Goal: Information Seeking & Learning: Learn about a topic

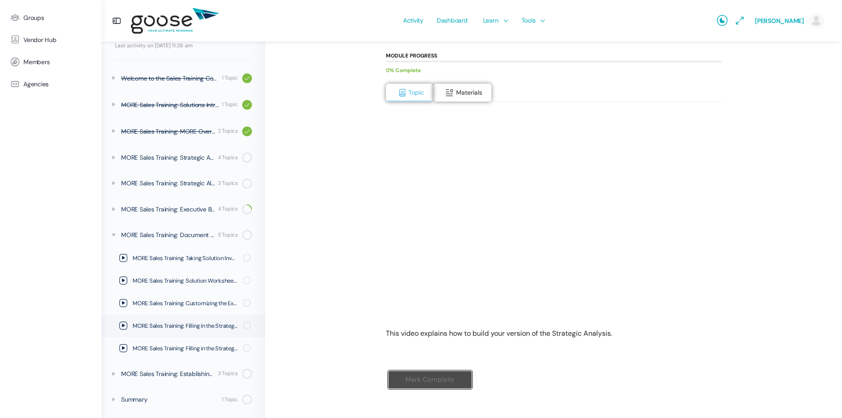
scroll to position [123, 0]
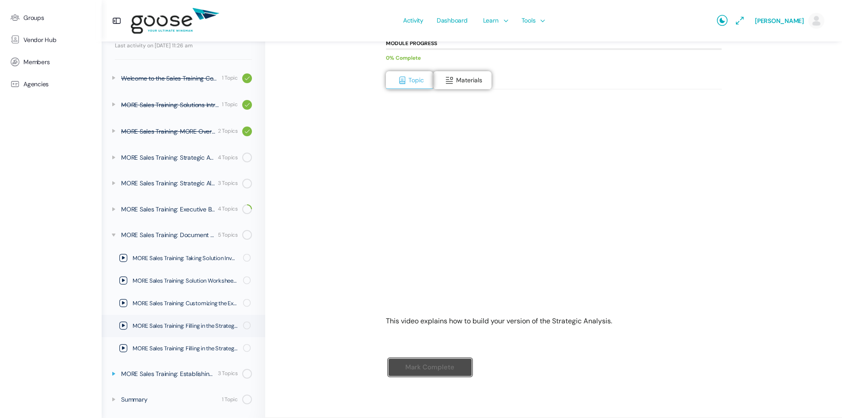
click at [112, 375] on icon at bounding box center [113, 373] width 7 height 7
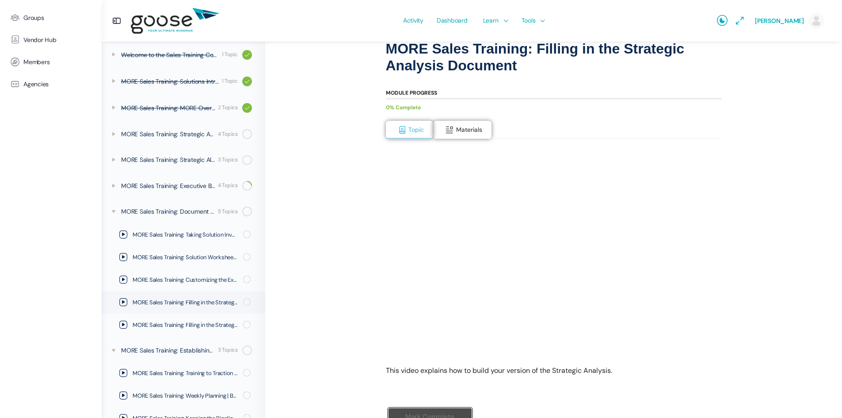
scroll to position [0, 0]
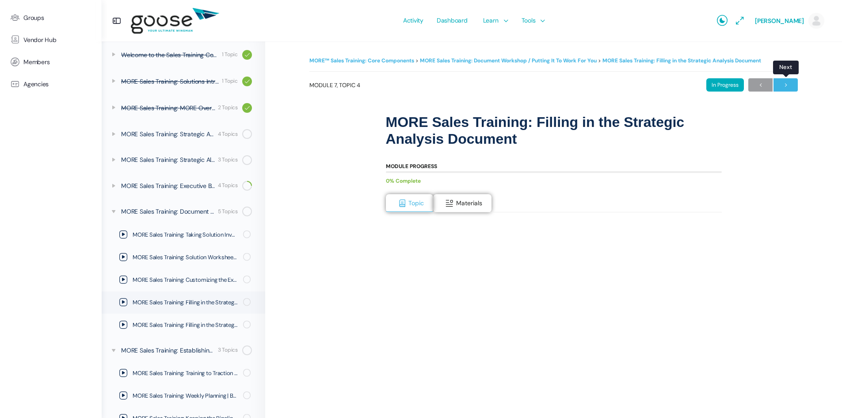
click at [787, 87] on span "→" at bounding box center [786, 85] width 24 height 12
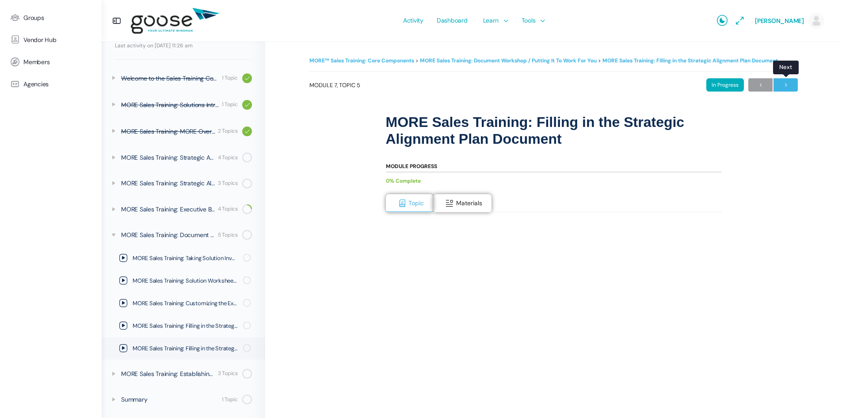
click at [790, 84] on span "→" at bounding box center [786, 85] width 24 height 12
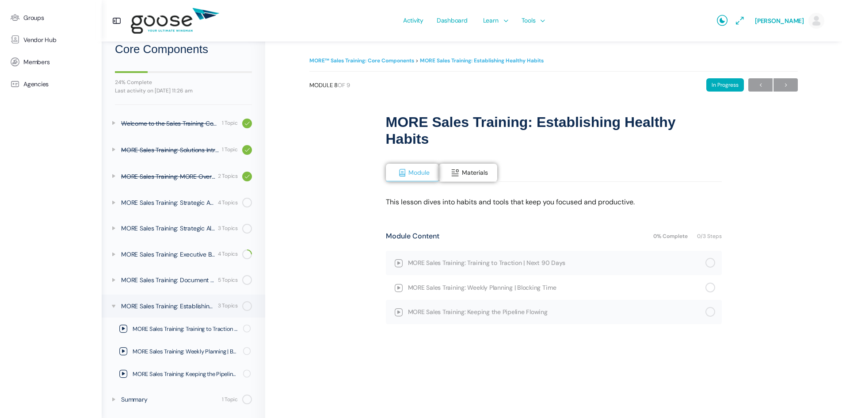
scroll to position [8, 0]
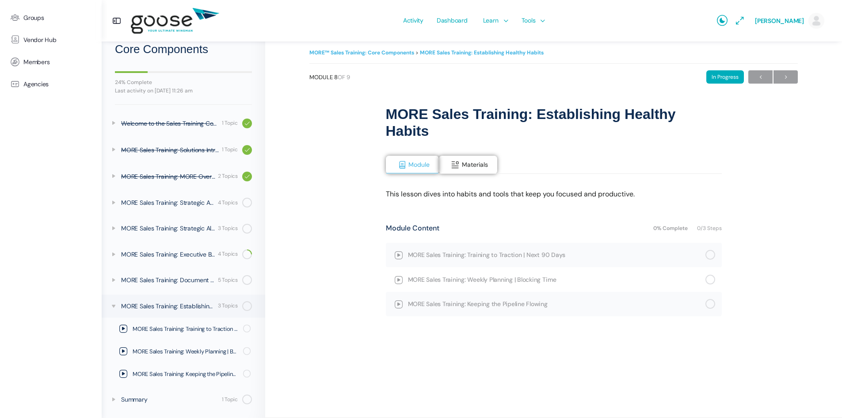
click at [488, 255] on span "MORE Sales Training: Training to Traction | Next 90 Days" at bounding box center [556, 255] width 297 height 10
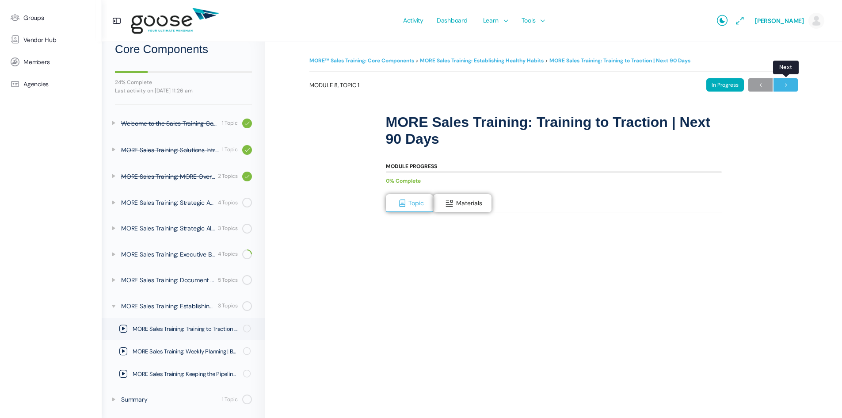
click at [789, 88] on span "→" at bounding box center [786, 85] width 24 height 12
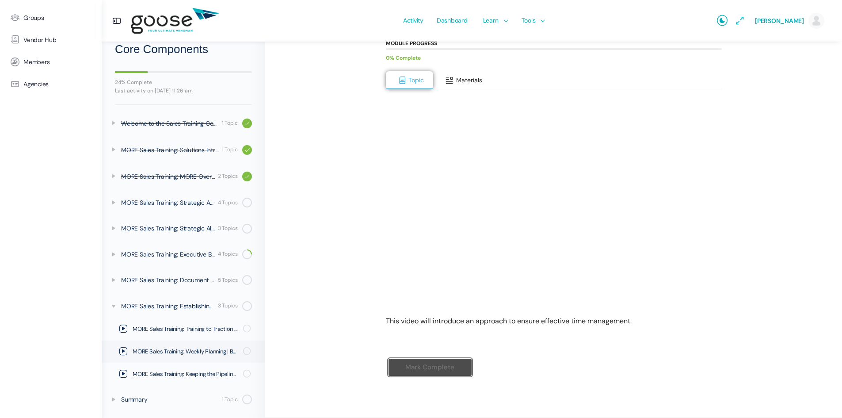
click at [470, 83] on span "Materials" at bounding box center [469, 80] width 26 height 8
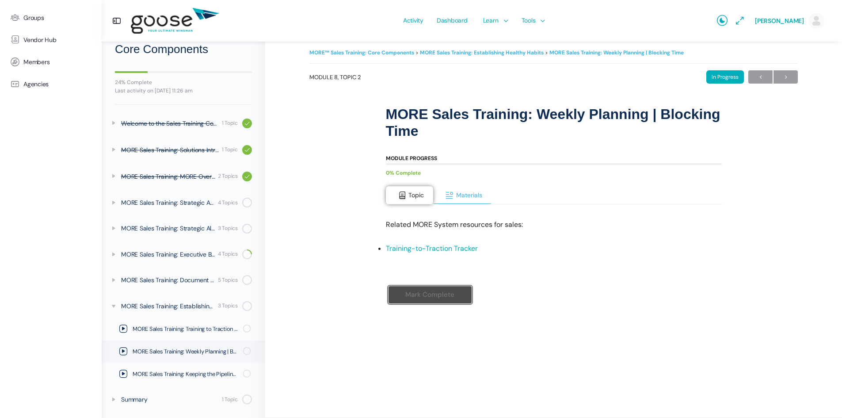
scroll to position [8, 0]
click at [405, 189] on button "Topic" at bounding box center [410, 195] width 48 height 19
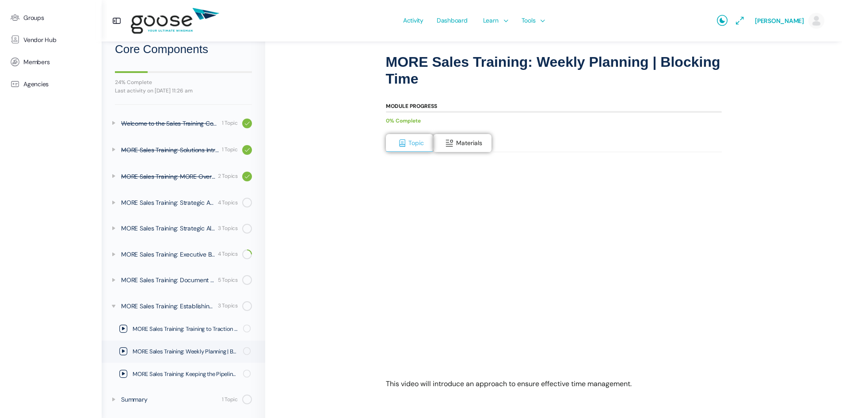
scroll to position [0, 0]
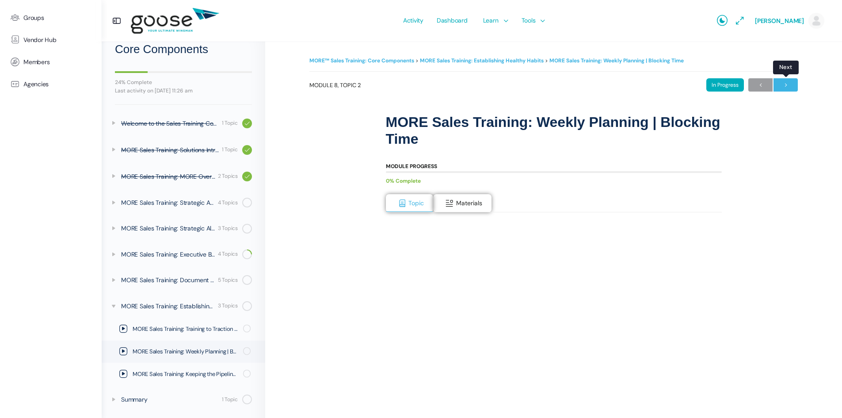
click at [788, 89] on span "→" at bounding box center [786, 85] width 24 height 12
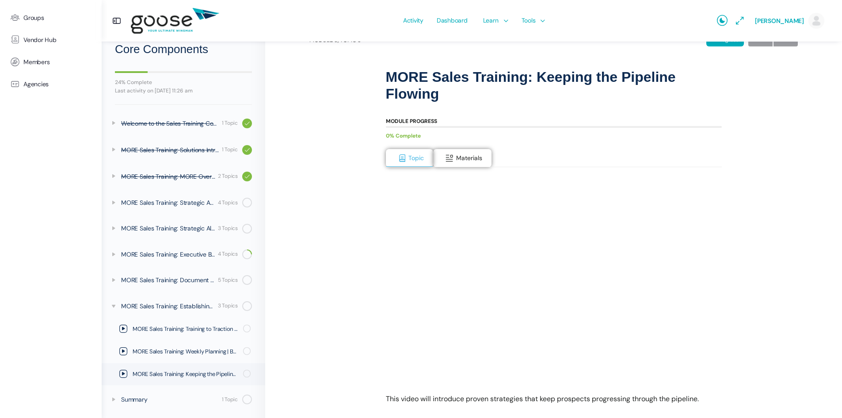
scroll to position [88, 0]
